Goal: Find specific page/section: Find specific page/section

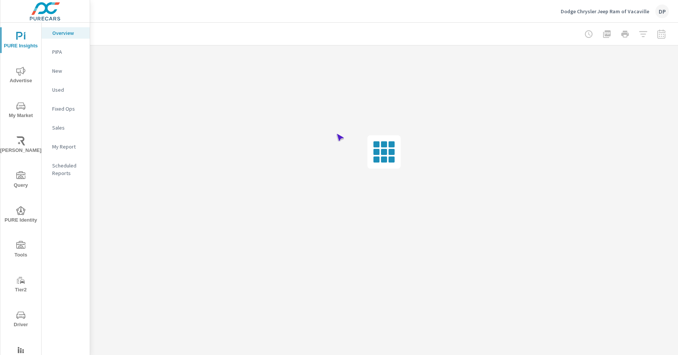
click at [19, 319] on span "Driver" at bounding box center [21, 319] width 36 height 19
